Goal: Find specific page/section: Find specific page/section

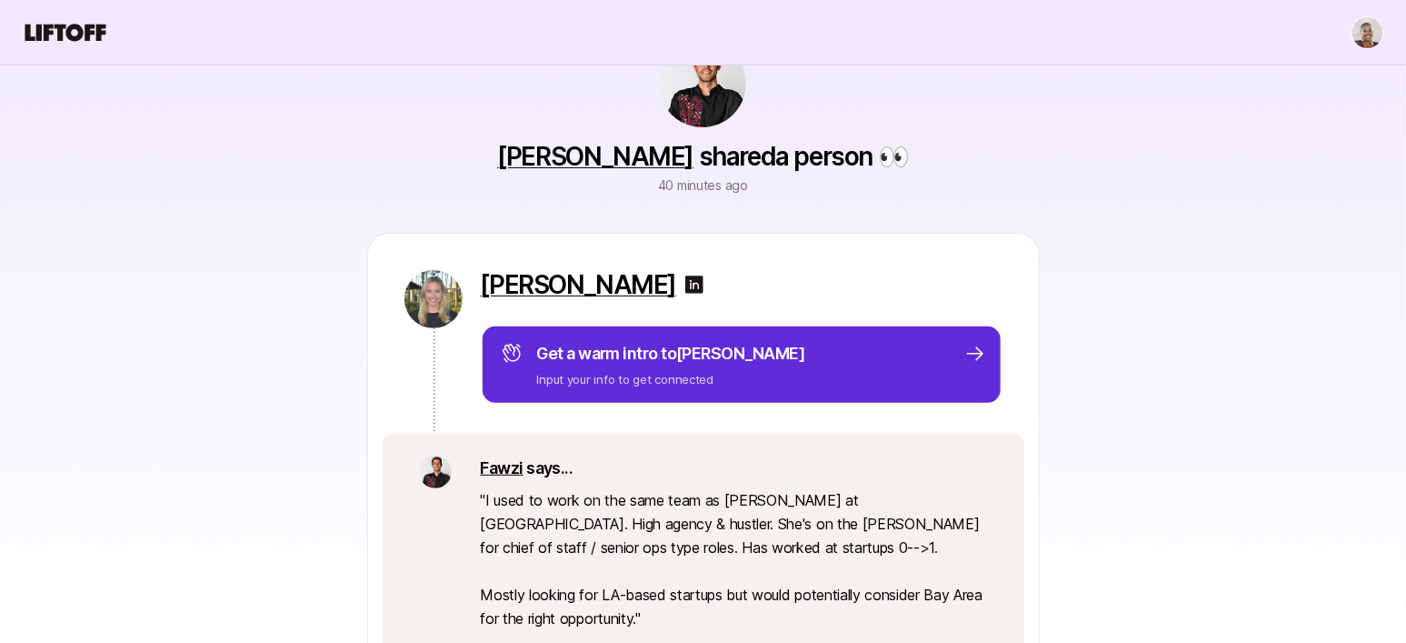
scroll to position [97, 0]
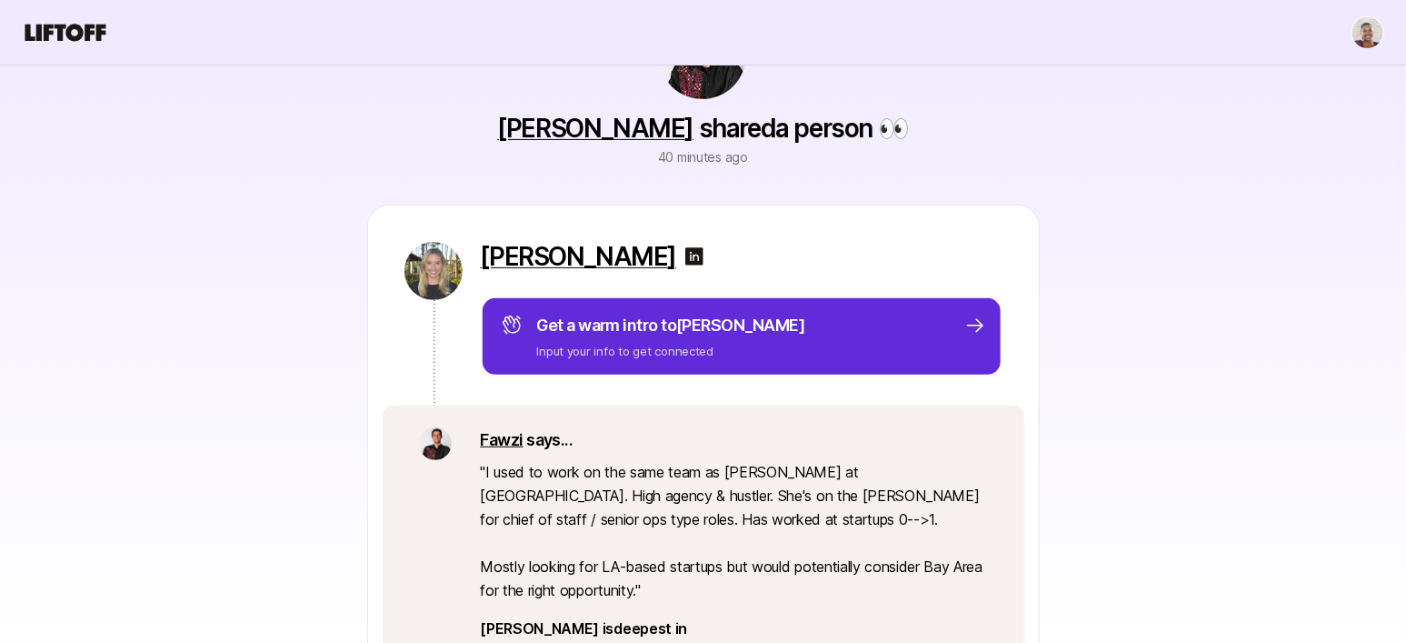
click at [705, 251] on img at bounding box center [695, 256] width 22 height 22
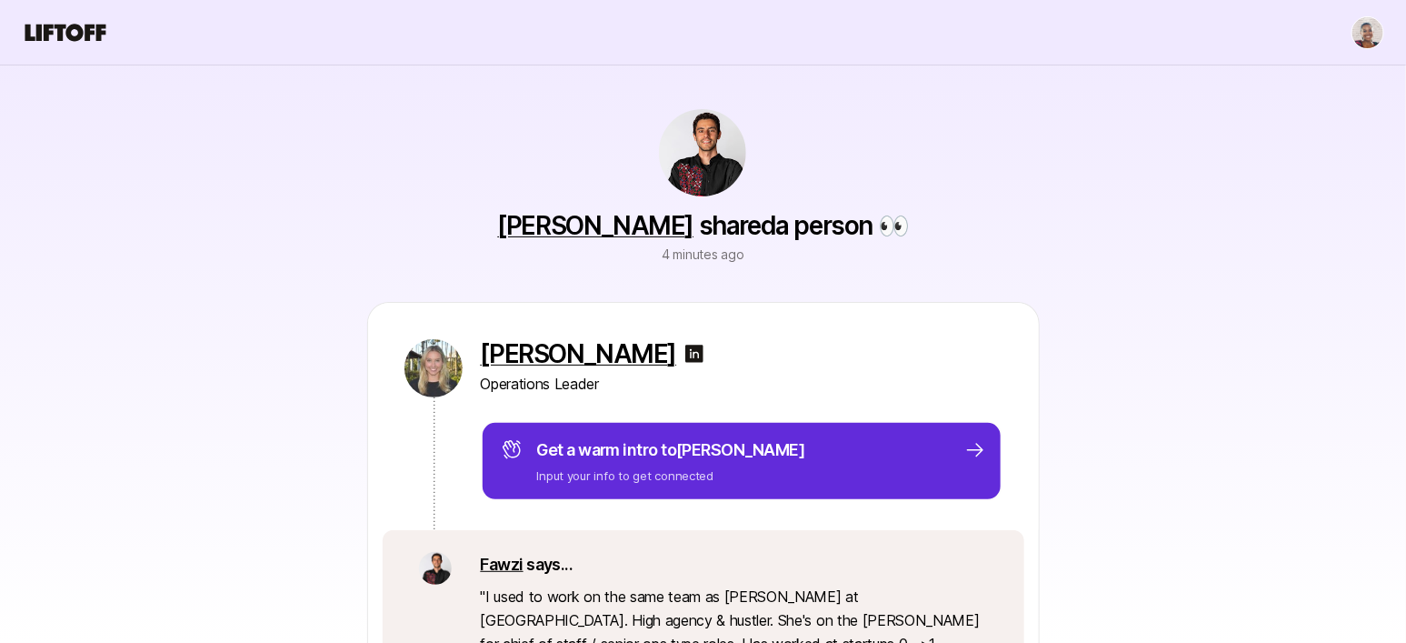
click at [378, 135] on div "[PERSON_NAME] shared a person 👀 4 minutes ago [PERSON_NAME] Operations Leader G…" at bounding box center [703, 557] width 1047 height 985
